Goal: Information Seeking & Learning: Learn about a topic

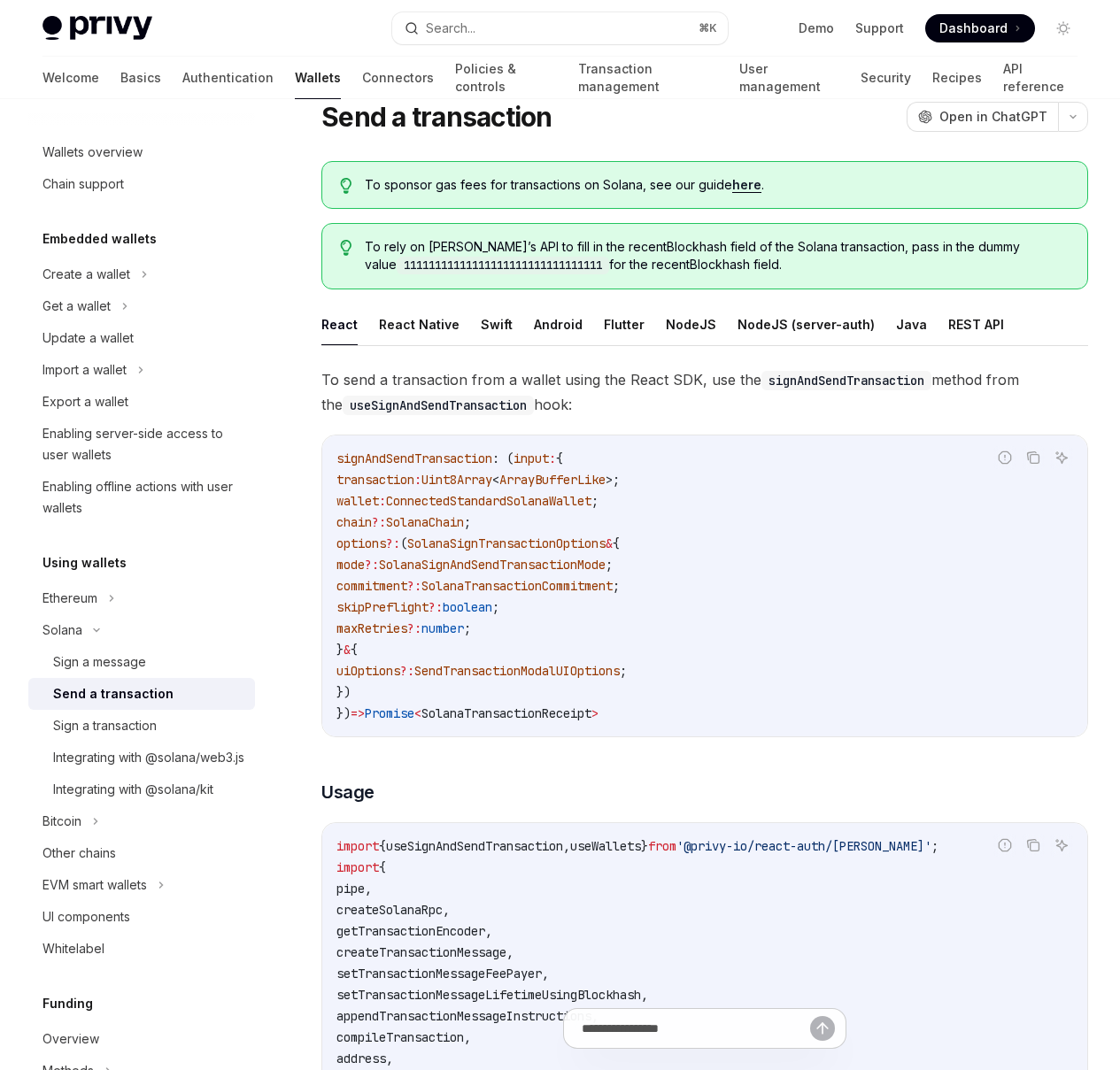
scroll to position [423, 0]
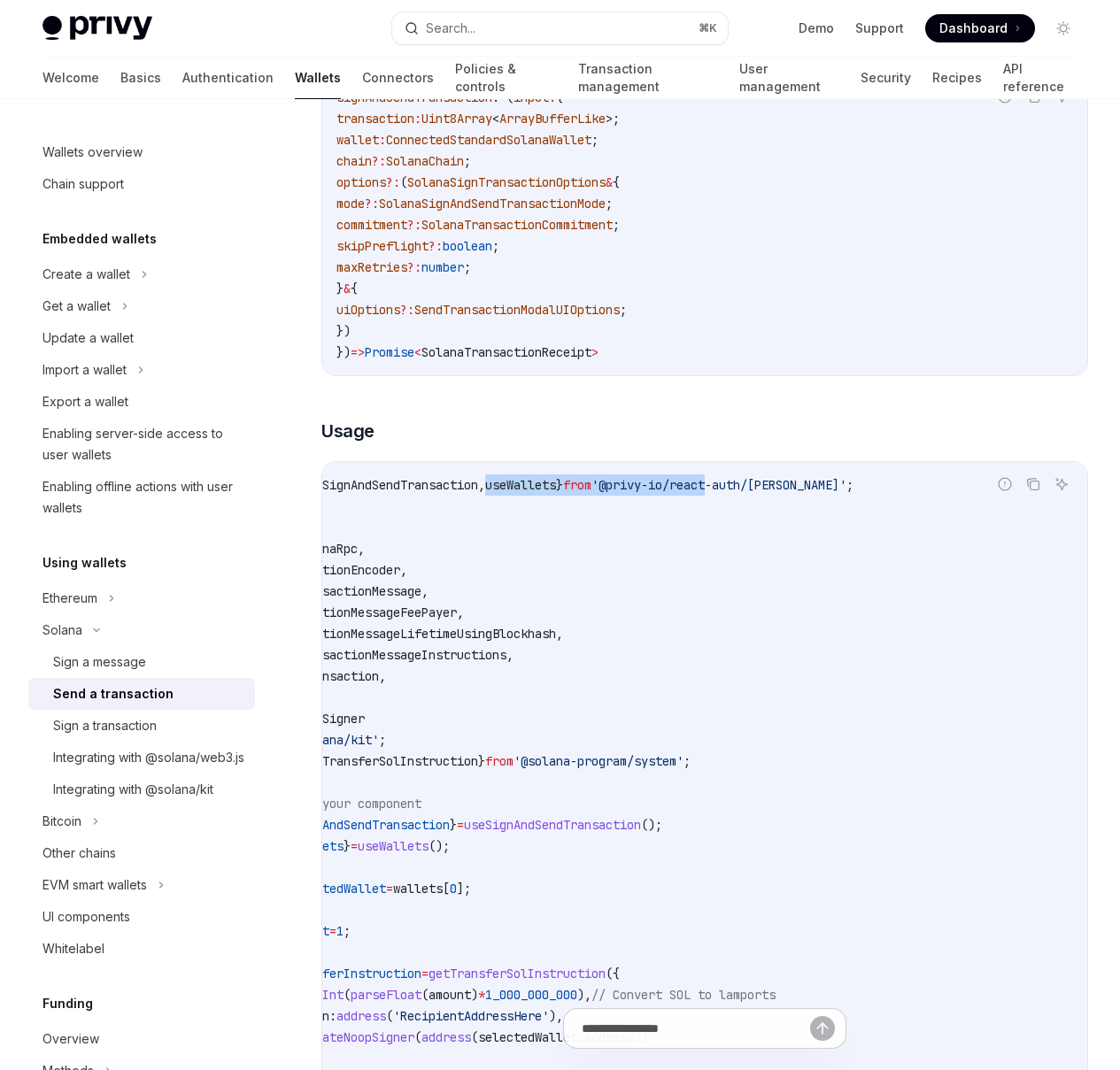
drag, startPoint x: 592, startPoint y: 576, endPoint x: 366, endPoint y: 571, distance: 226.1
click at [338, 493] on span "import { useSignAndSendTransaction , useWallets } from '@privy-io/react-auth/so…" at bounding box center [553, 485] width 603 height 16
click at [592, 493] on span "'@privy-io/react-auth/[PERSON_NAME]'" at bounding box center [719, 485] width 255 height 16
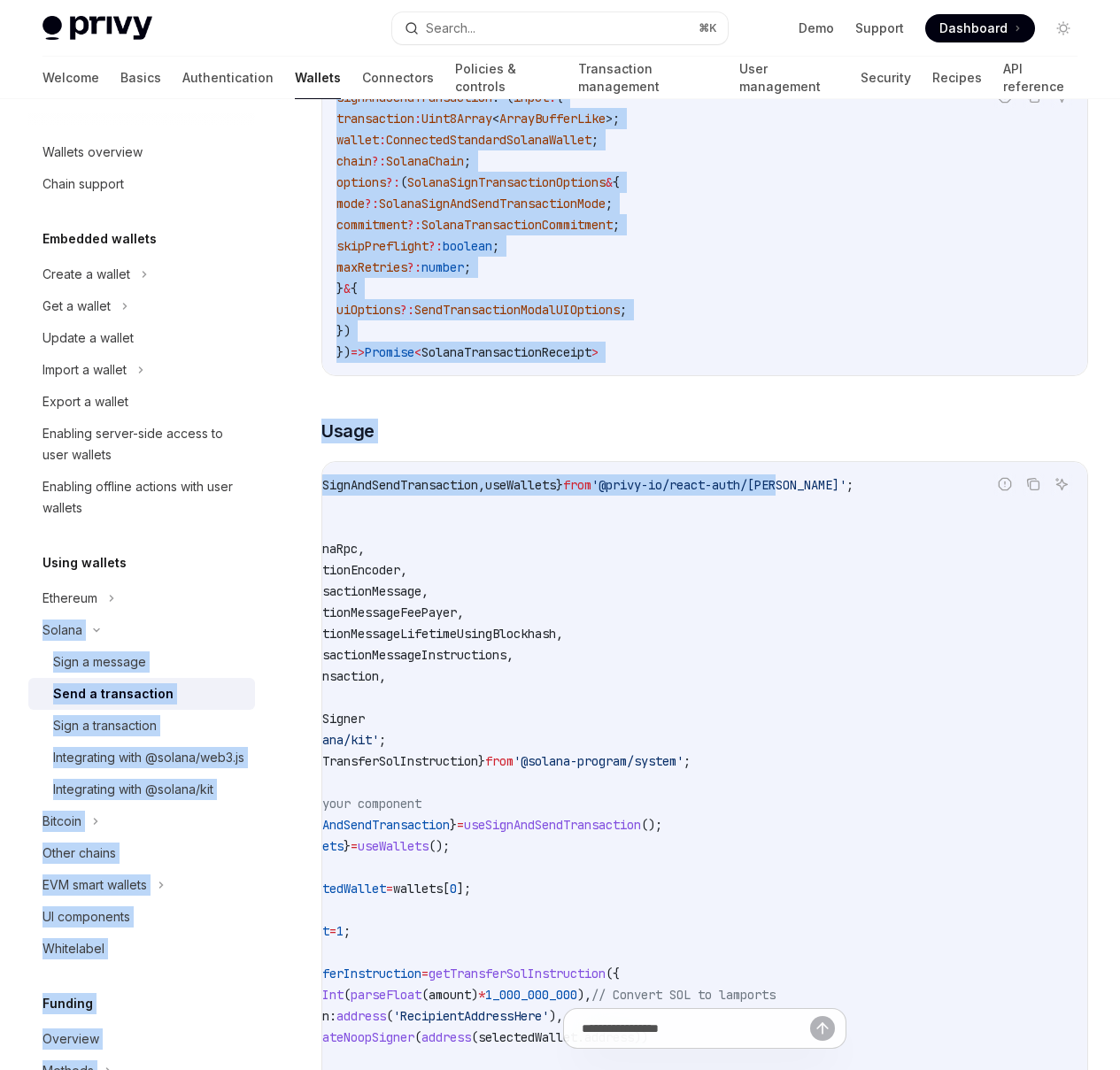
scroll to position [0, 0]
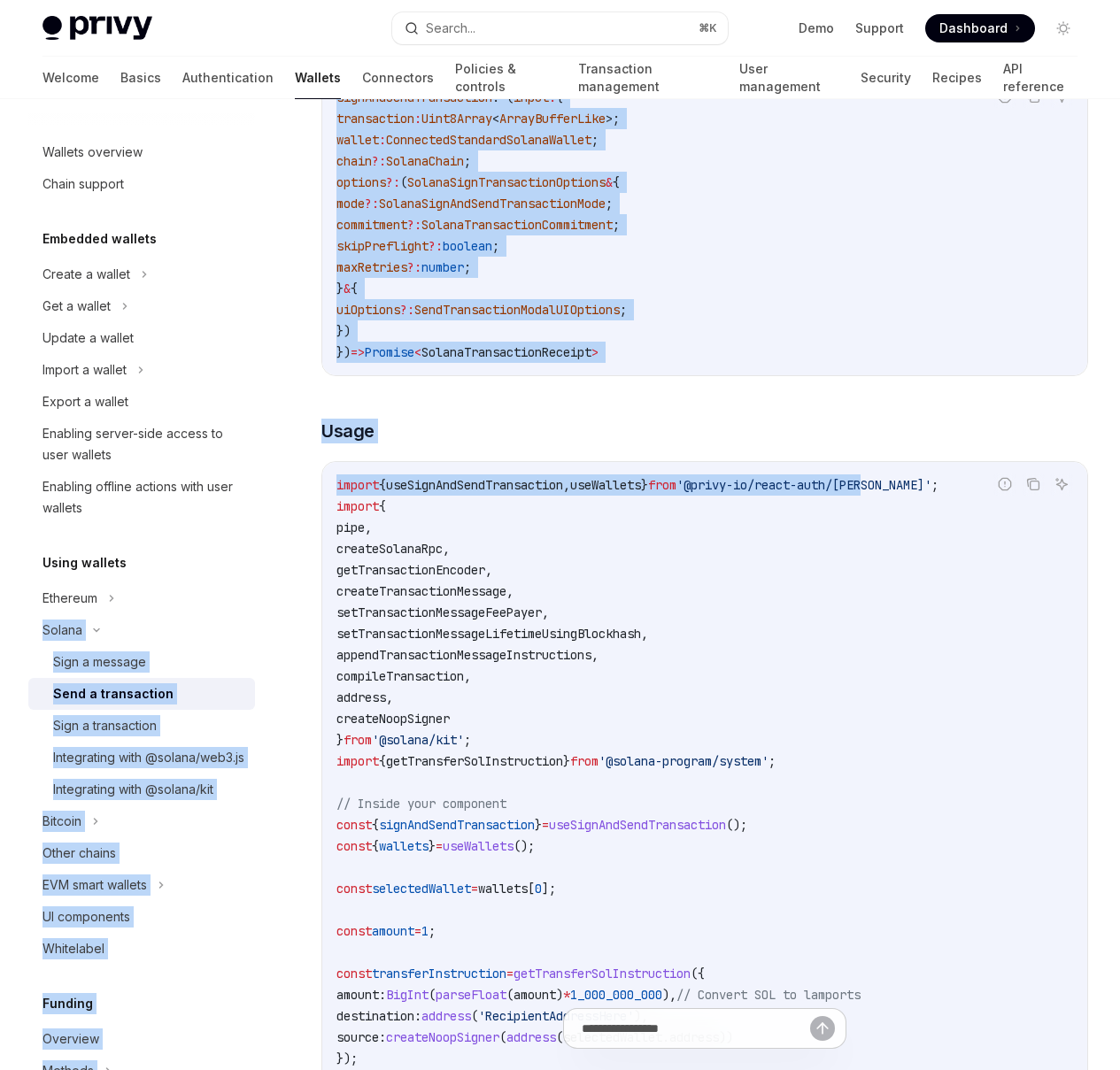
drag, startPoint x: 411, startPoint y: 575, endPoint x: 227, endPoint y: 575, distance: 184.0
click at [455, 66] on link "Policies & controls" at bounding box center [506, 78] width 102 height 43
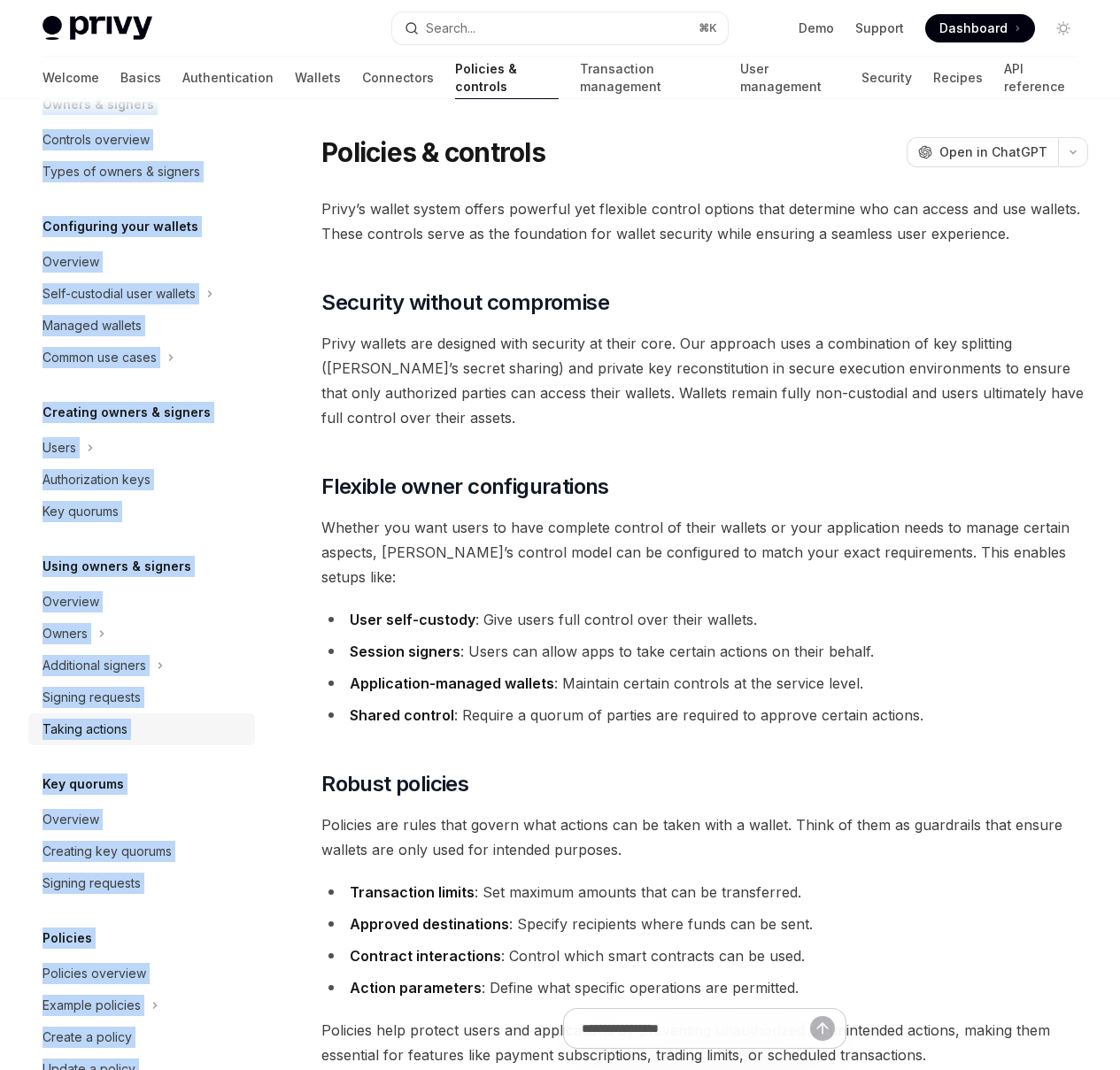
scroll to position [176, 0]
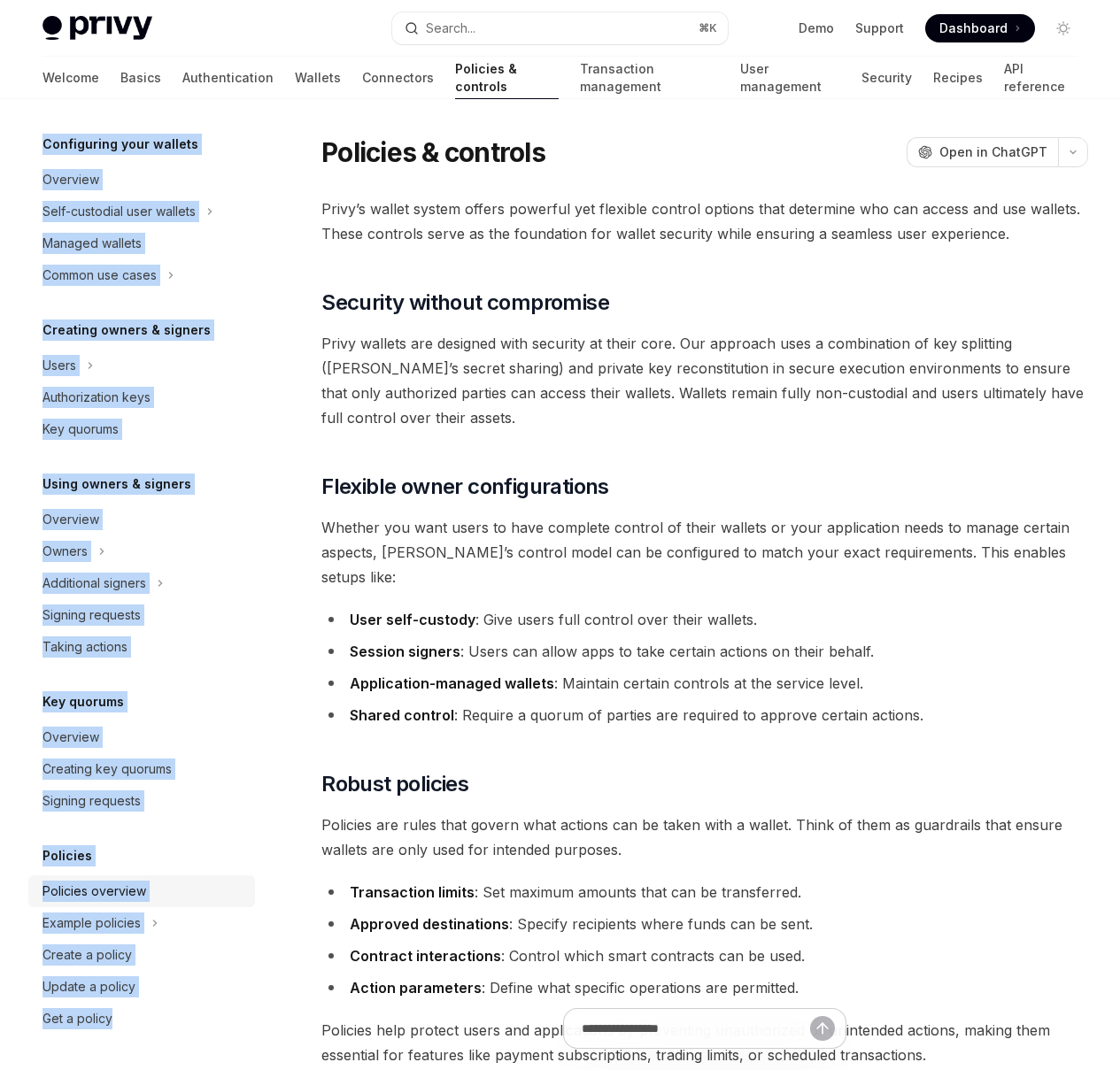
click at [194, 887] on div "Policies overview" at bounding box center [144, 892] width 202 height 21
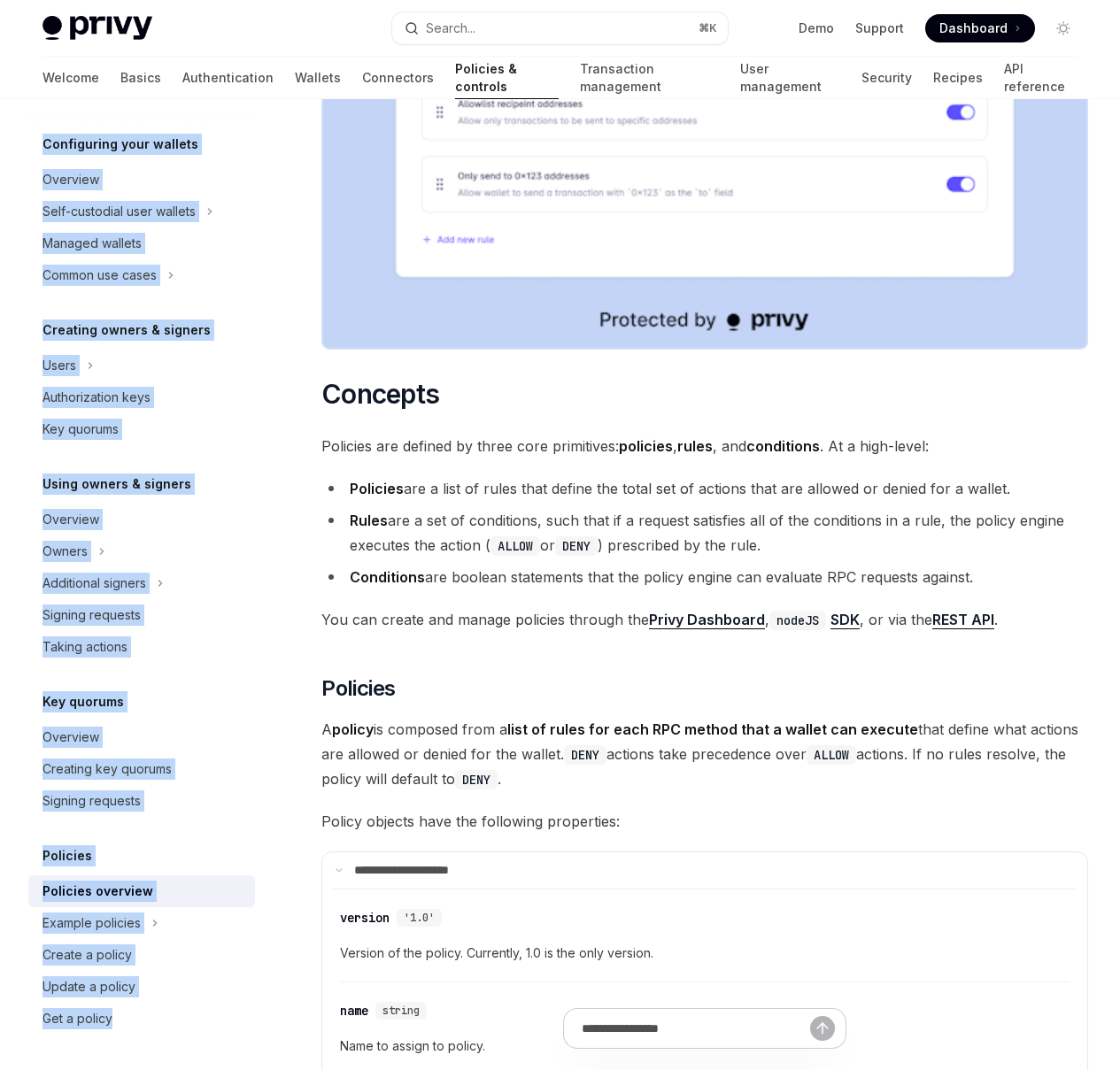
scroll to position [1345, 0]
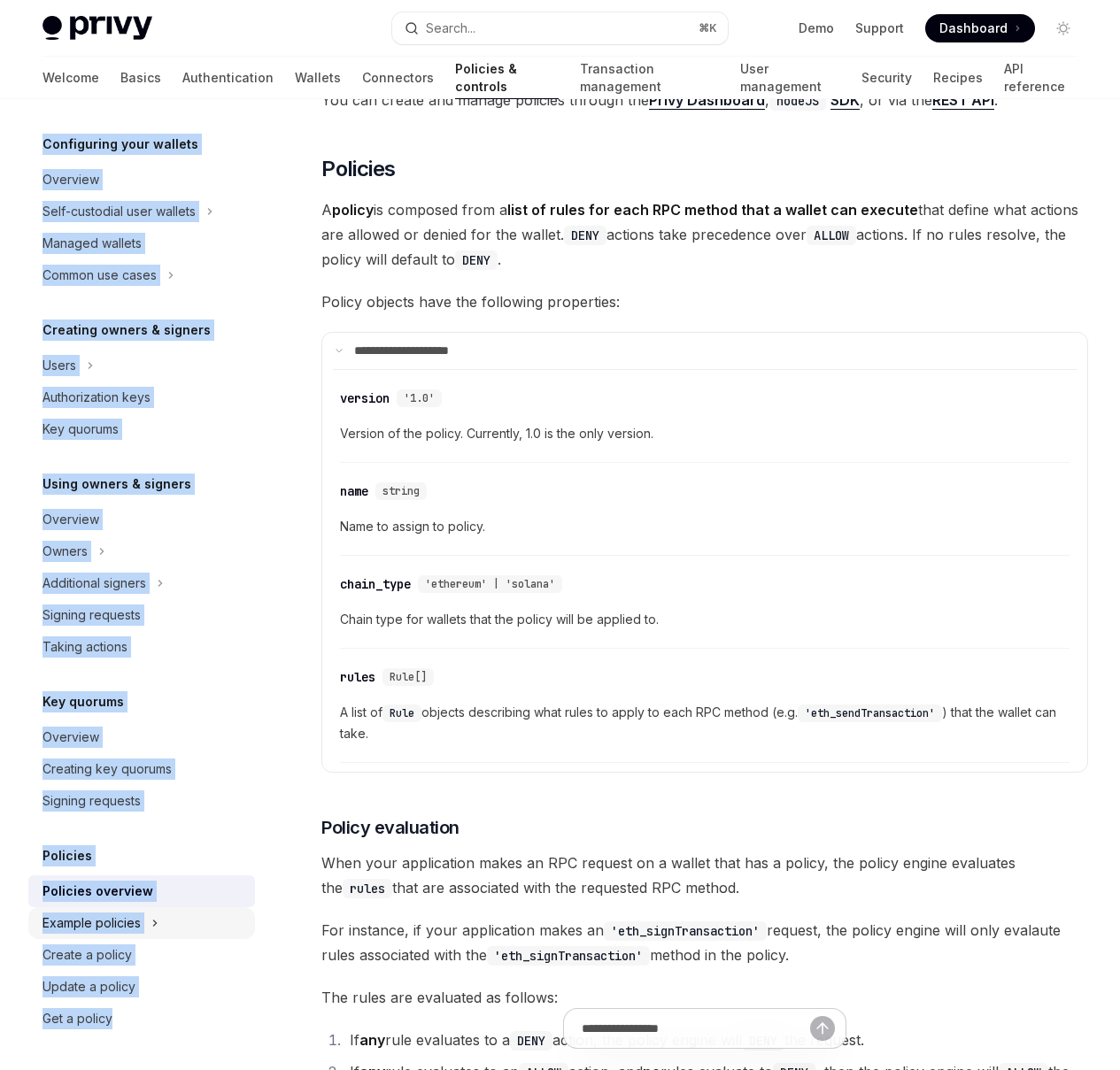
click at [214, 924] on div "Example policies" at bounding box center [142, 924] width 227 height 32
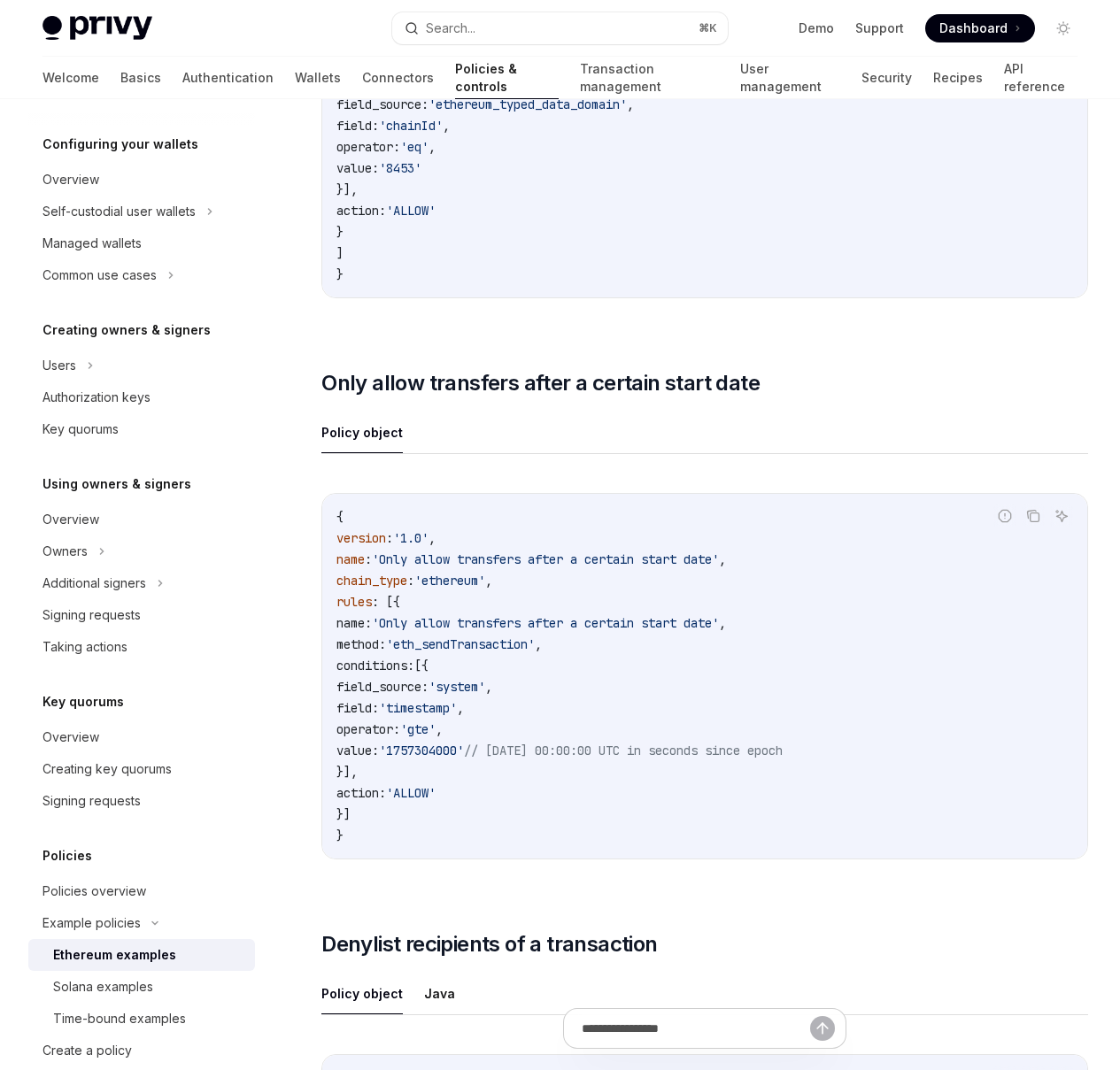
scroll to position [2920, 0]
type textarea "*"
